Goal: Contribute content: Add original content to the website for others to see

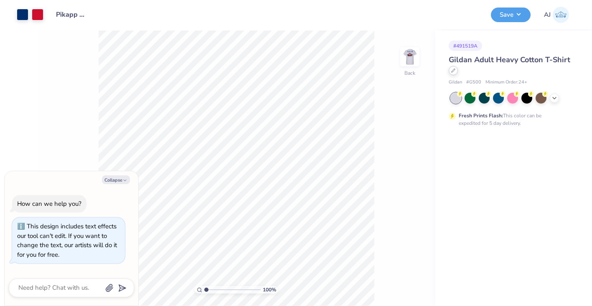
click at [454, 72] on icon at bounding box center [453, 70] width 4 height 4
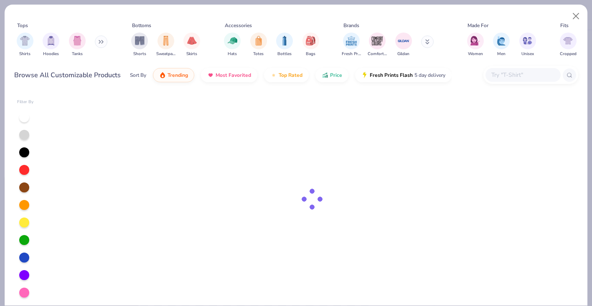
type textarea "x"
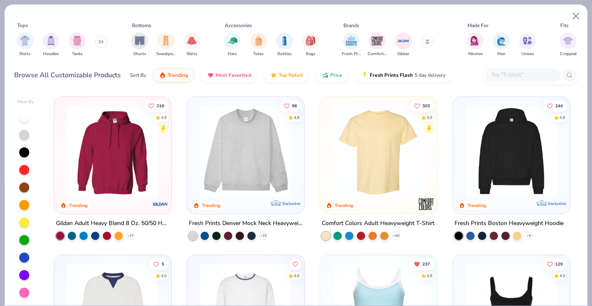
click at [503, 76] on input "text" at bounding box center [522, 75] width 64 height 10
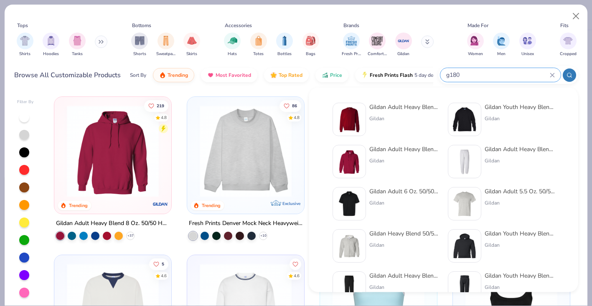
type input "g180"
click at [364, 111] on div at bounding box center [348, 119] width 33 height 33
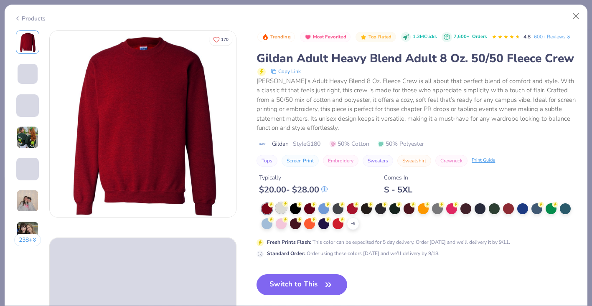
click at [279, 208] on div at bounding box center [281, 207] width 11 height 11
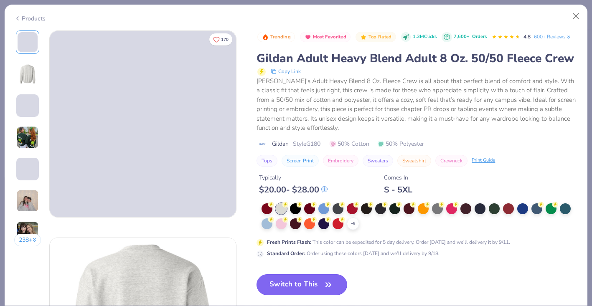
click at [296, 291] on button "Switch to This" at bounding box center [301, 284] width 91 height 21
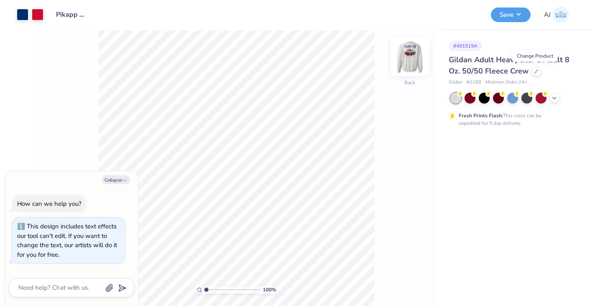
click at [414, 65] on img at bounding box center [409, 56] width 33 height 33
click at [414, 65] on img at bounding box center [409, 56] width 17 height 17
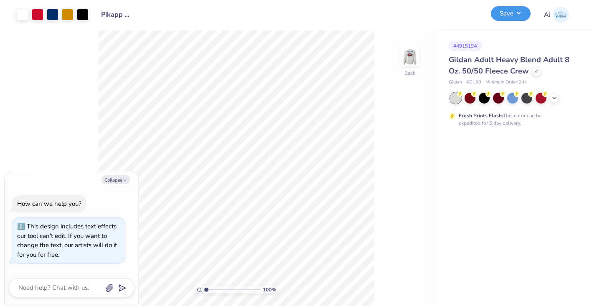
click at [523, 11] on button "Save" at bounding box center [511, 13] width 40 height 15
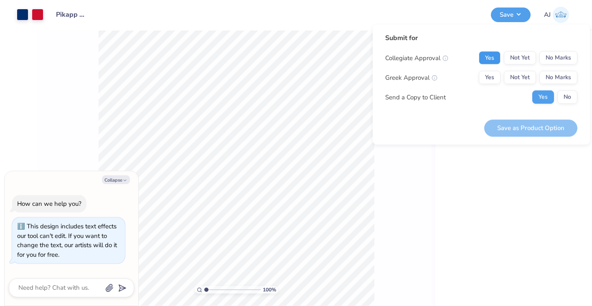
click at [493, 62] on button "Yes" at bounding box center [489, 57] width 22 height 13
click at [529, 78] on button "Not Yet" at bounding box center [520, 77] width 32 height 13
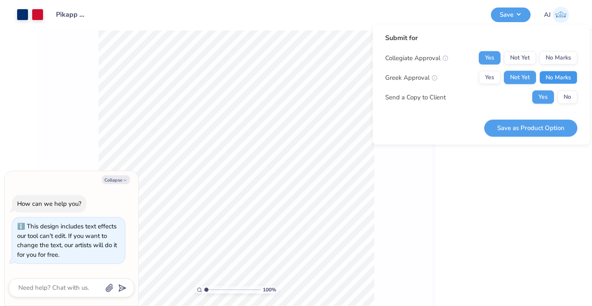
click at [557, 78] on button "No Marks" at bounding box center [558, 77] width 38 height 13
click at [539, 132] on button "Save as Product Option" at bounding box center [530, 127] width 93 height 17
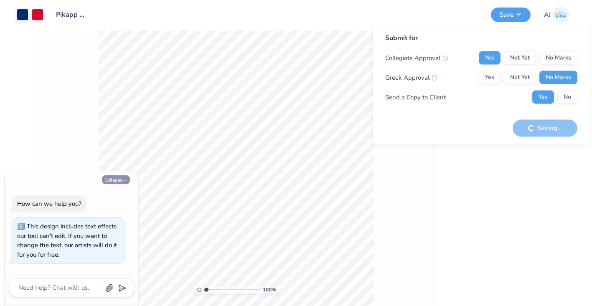
click at [118, 181] on button "Collapse" at bounding box center [116, 179] width 28 height 9
type textarea "x"
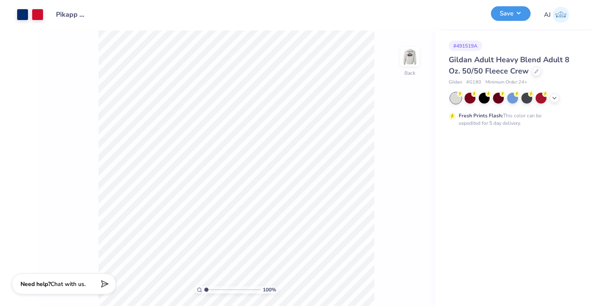
click at [516, 21] on div "Save" at bounding box center [511, 15] width 40 height 15
click at [514, 15] on button "Save" at bounding box center [511, 13] width 40 height 15
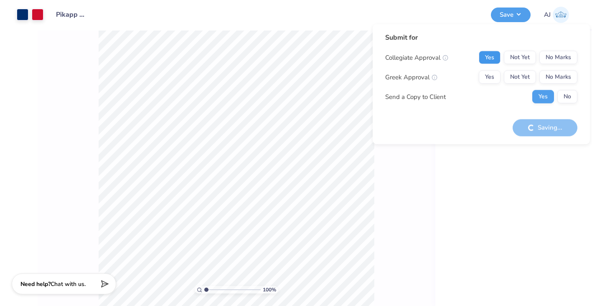
click at [484, 59] on button "Yes" at bounding box center [489, 57] width 22 height 13
click at [562, 56] on button "No Marks" at bounding box center [558, 57] width 38 height 13
click at [485, 77] on button "Yes" at bounding box center [489, 77] width 22 height 13
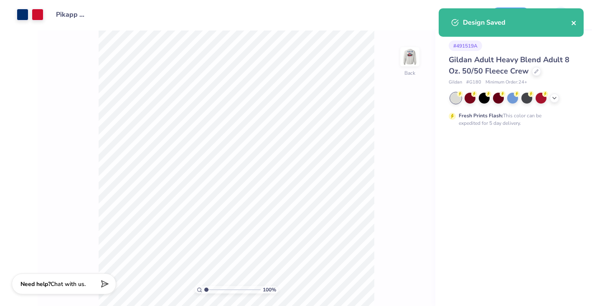
click at [572, 25] on icon "close" at bounding box center [574, 23] width 6 height 7
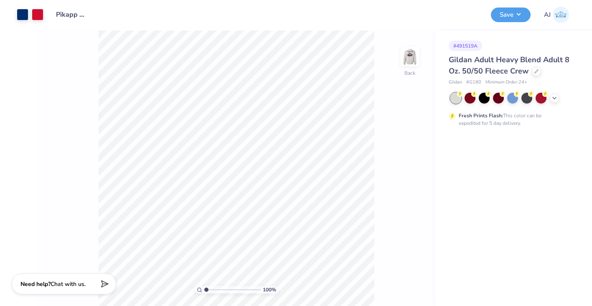
click at [509, 10] on div "Design Saved" at bounding box center [511, 8] width 148 height 3
click at [509, 17] on button "Save" at bounding box center [511, 15] width 40 height 15
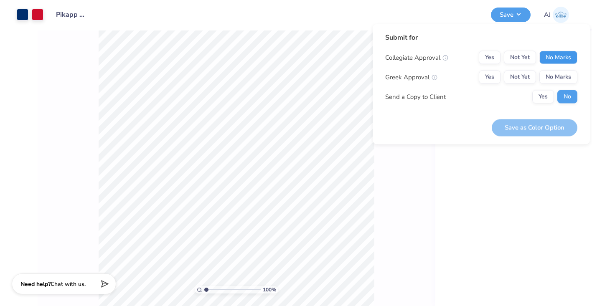
click at [571, 61] on button "No Marks" at bounding box center [558, 57] width 38 height 13
click at [488, 80] on button "Yes" at bounding box center [489, 77] width 22 height 13
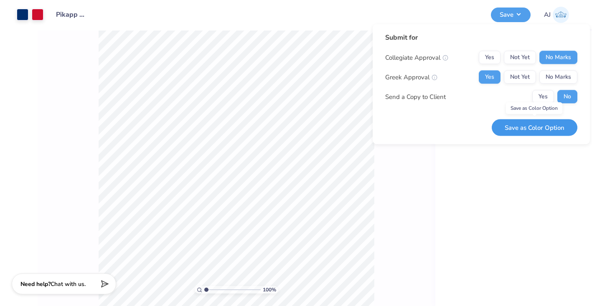
click at [538, 129] on button "Save as Color Option" at bounding box center [534, 127] width 86 height 17
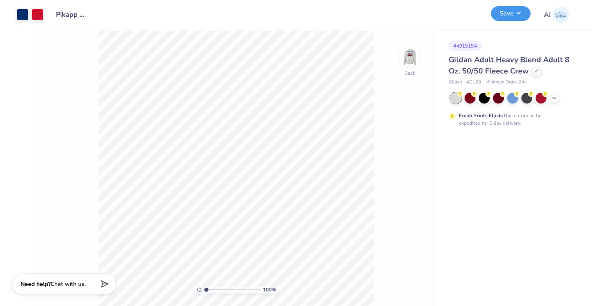
click at [497, 14] on button "Save" at bounding box center [511, 13] width 40 height 15
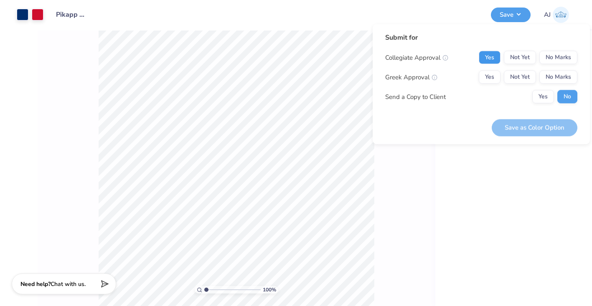
click at [486, 56] on button "Yes" at bounding box center [489, 57] width 22 height 13
click at [487, 73] on button "Yes" at bounding box center [489, 77] width 22 height 13
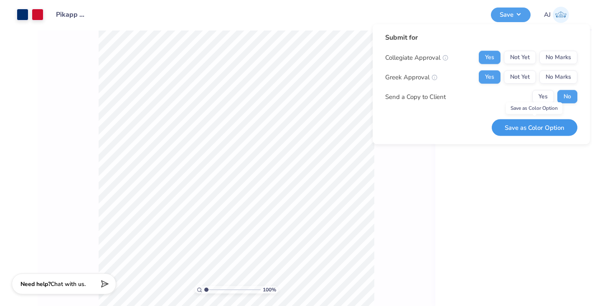
click at [537, 123] on button "Save as Color Option" at bounding box center [534, 127] width 86 height 17
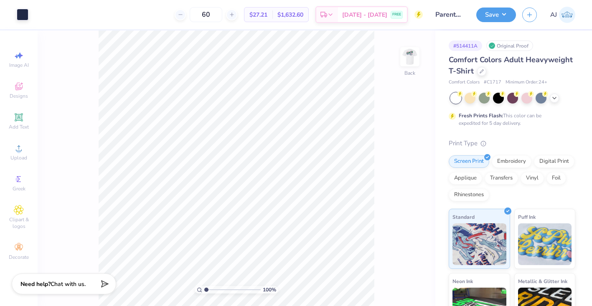
click at [486, 74] on div "Comfort Colors Adult Heavyweight T-Shirt" at bounding box center [511, 65] width 127 height 23
click at [481, 73] on div at bounding box center [481, 70] width 9 height 9
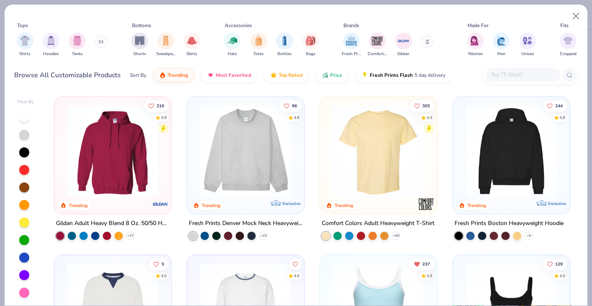
click at [502, 78] on input "text" at bounding box center [522, 75] width 64 height 10
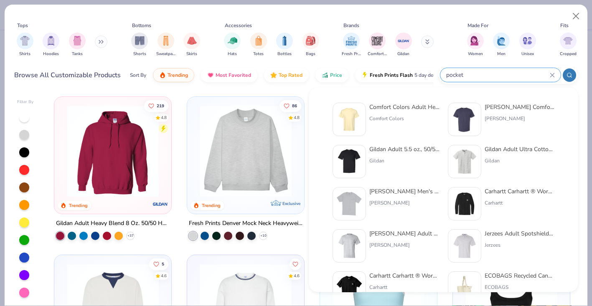
type input "pocket"
click at [380, 111] on div "Comfort Colors Adult Heavyweight RS Pocket T-Shirt Comfort Colors" at bounding box center [404, 119] width 70 height 33
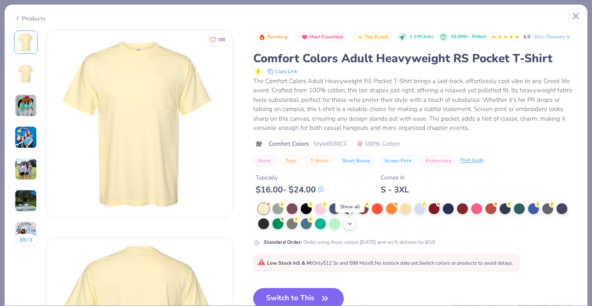
click at [346, 225] on icon at bounding box center [349, 223] width 7 height 7
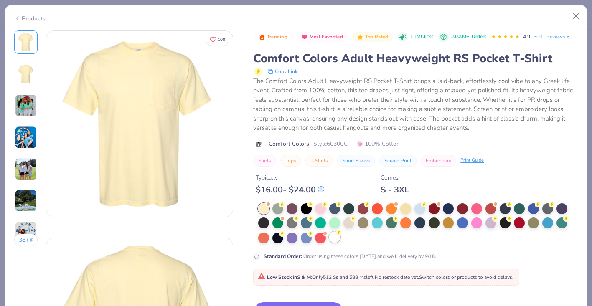
click at [337, 237] on div at bounding box center [334, 237] width 11 height 11
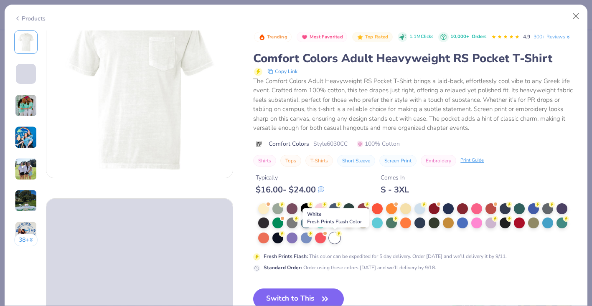
scroll to position [44, 0]
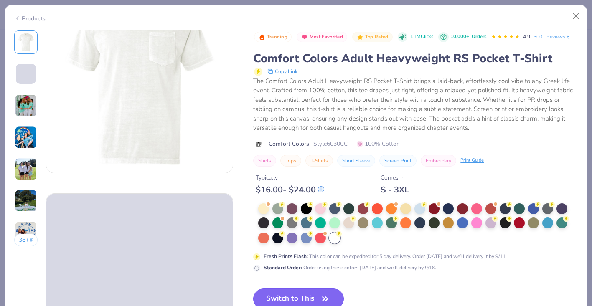
click at [306, 291] on button "Switch to This" at bounding box center [298, 298] width 91 height 21
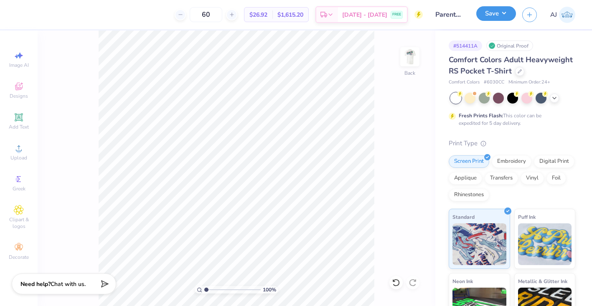
click at [498, 16] on button "Save" at bounding box center [496, 13] width 40 height 15
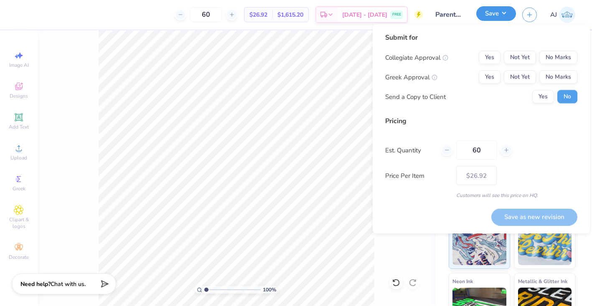
click at [497, 15] on button "Save" at bounding box center [496, 13] width 40 height 15
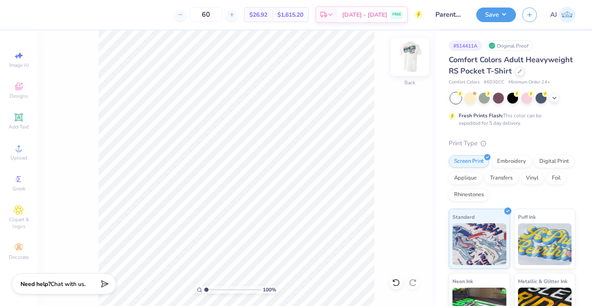
click at [418, 61] on img at bounding box center [409, 56] width 33 height 33
drag, startPoint x: 208, startPoint y: 289, endPoint x: 213, endPoint y: 289, distance: 5.0
click at [213, 289] on input "range" at bounding box center [232, 290] width 56 height 8
drag, startPoint x: 215, startPoint y: 291, endPoint x: 200, endPoint y: 291, distance: 14.6
type input "1"
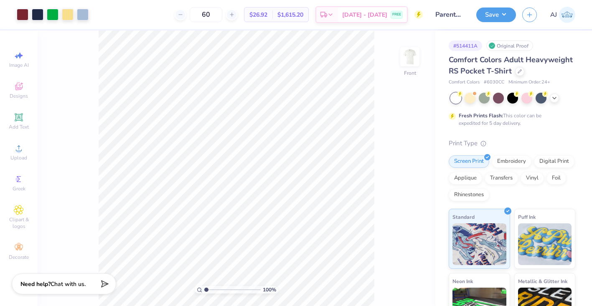
click at [204, 291] on input "range" at bounding box center [232, 290] width 56 height 8
click at [492, 16] on button "Save" at bounding box center [496, 13] width 40 height 15
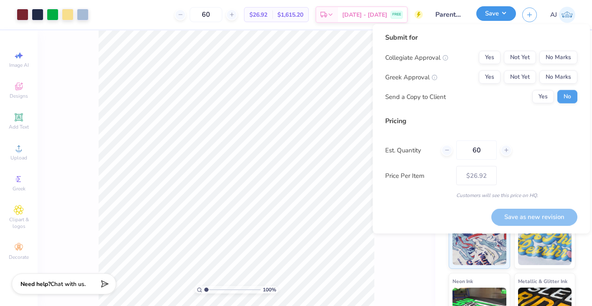
click at [491, 15] on button "Save" at bounding box center [496, 13] width 40 height 15
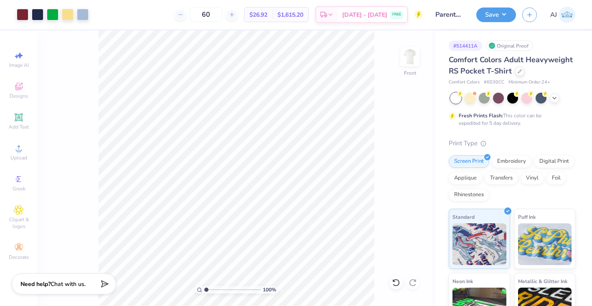
click at [483, 22] on div "Save AJ" at bounding box center [534, 14] width 116 height 29
click at [486, 19] on button "Save" at bounding box center [496, 13] width 40 height 15
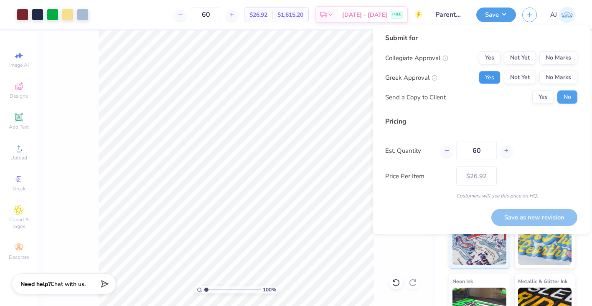
click at [491, 77] on button "Yes" at bounding box center [489, 77] width 22 height 13
click at [562, 60] on button "No Marks" at bounding box center [558, 57] width 38 height 13
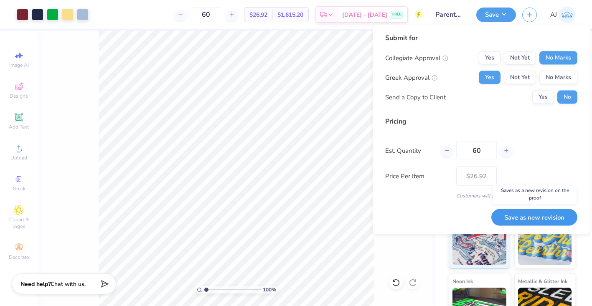
click at [512, 220] on button "Save as new revision" at bounding box center [534, 217] width 86 height 17
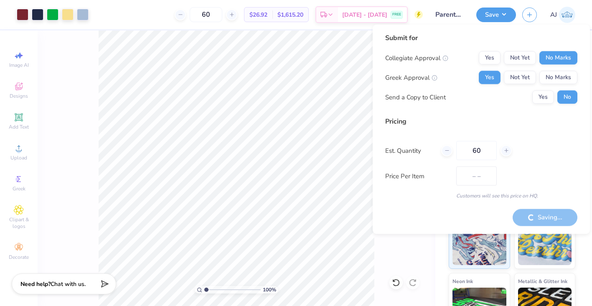
type input "$26.92"
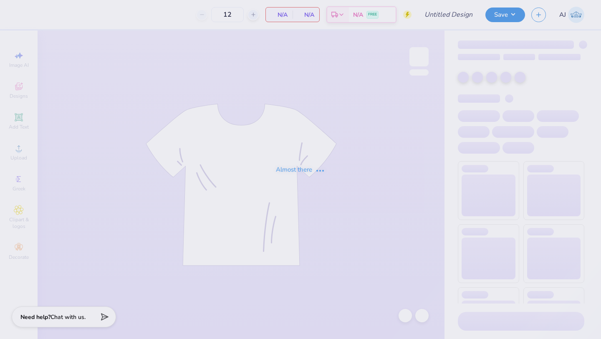
type input "50"
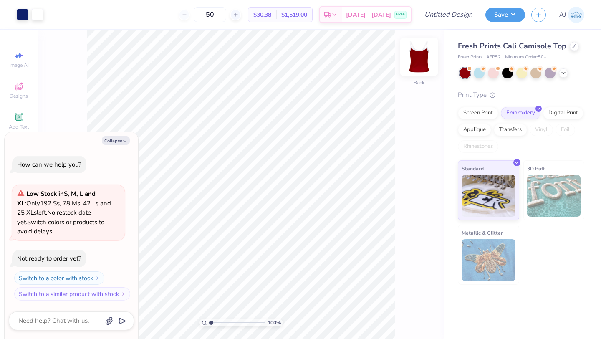
click at [419, 57] on img at bounding box center [418, 56] width 33 height 33
click at [419, 57] on img at bounding box center [419, 56] width 17 height 17
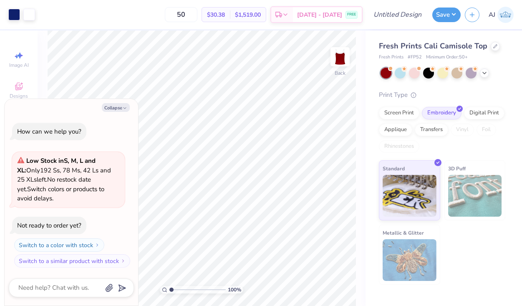
type textarea "x"
